Goal: Task Accomplishment & Management: Complete application form

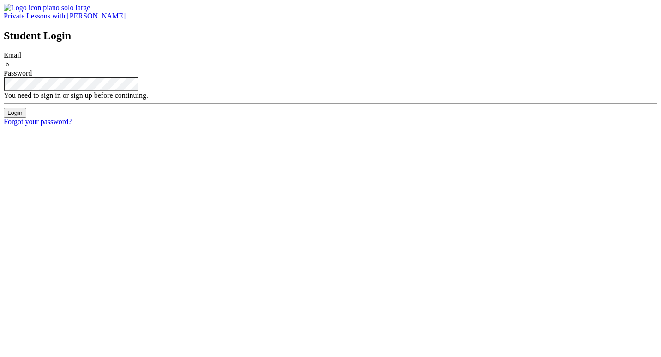
type input "[EMAIL_ADDRESS][DOMAIN_NAME]"
click at [4, 108] on input "Login" at bounding box center [15, 113] width 23 height 10
click at [32, 12] on img at bounding box center [47, 8] width 86 height 8
